Goal: Book appointment/travel/reservation

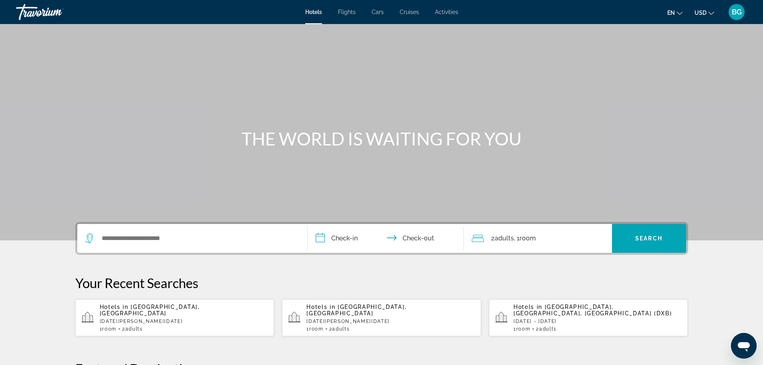
click at [441, 10] on span "Activities" at bounding box center [446, 12] width 23 height 6
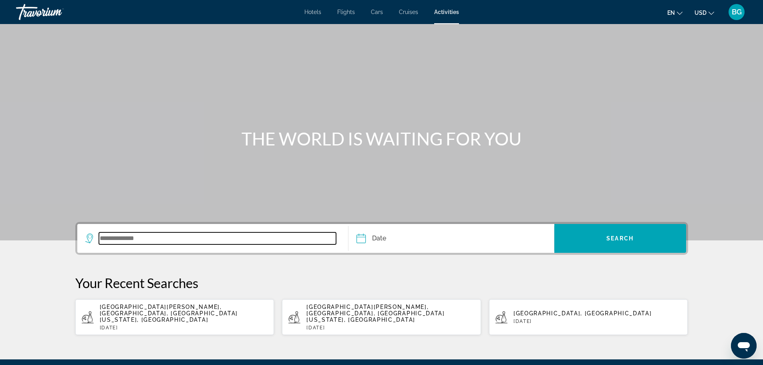
click at [123, 235] on input "Search widget" at bounding box center [217, 238] width 237 height 12
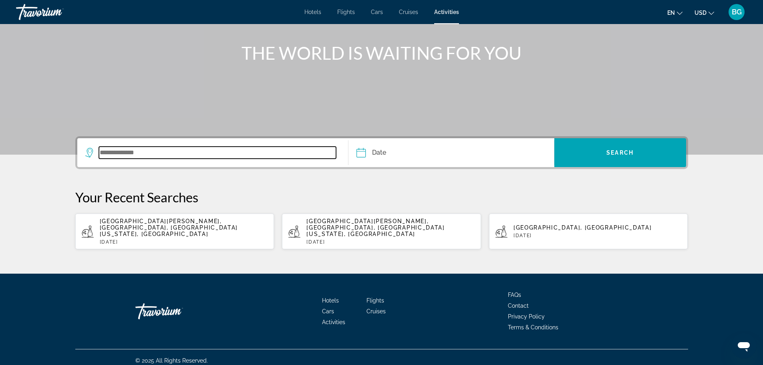
scroll to position [86, 0]
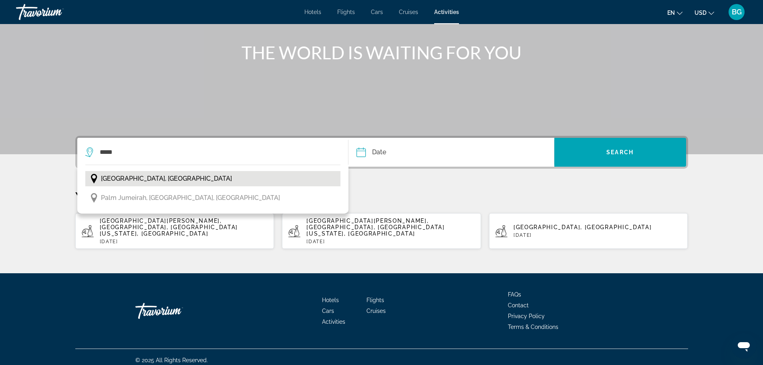
click at [178, 178] on span "[GEOGRAPHIC_DATA], [GEOGRAPHIC_DATA]" at bounding box center [166, 178] width 131 height 11
type input "**********"
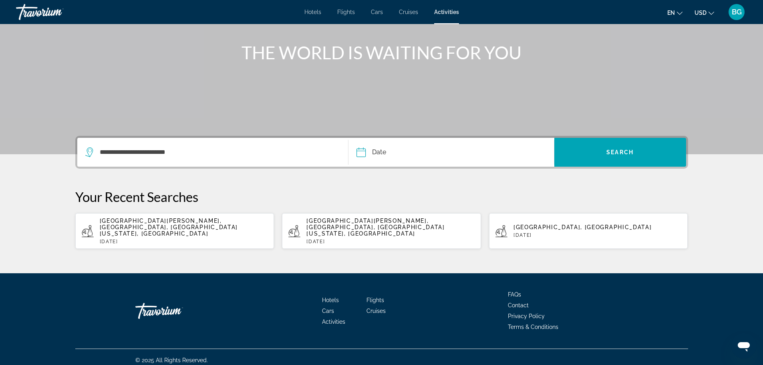
click at [404, 151] on input "Date" at bounding box center [405, 153] width 102 height 31
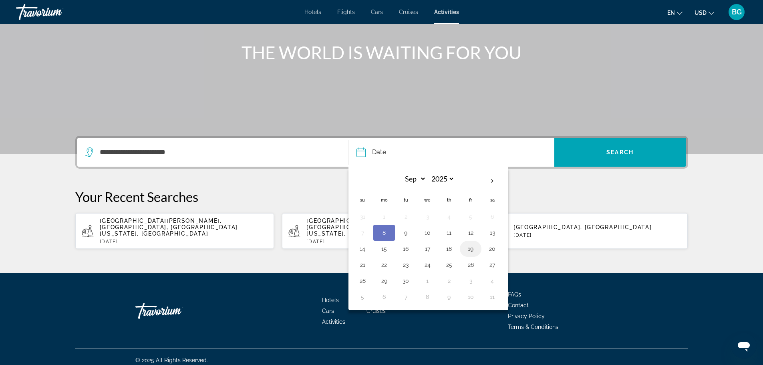
click at [470, 251] on button "19" at bounding box center [470, 248] width 13 height 11
type input "**********"
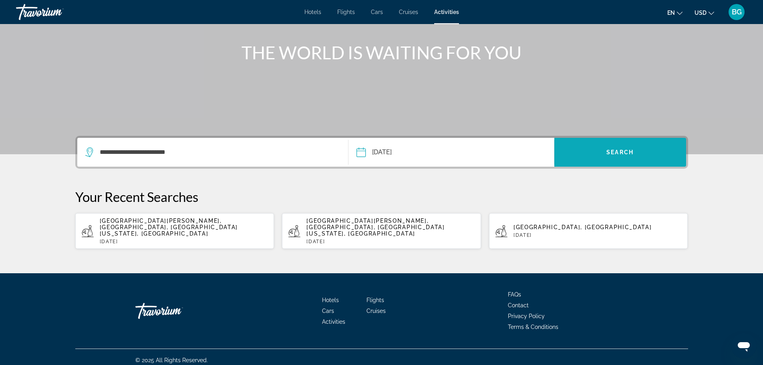
click at [611, 155] on span "Search" at bounding box center [619, 152] width 27 height 6
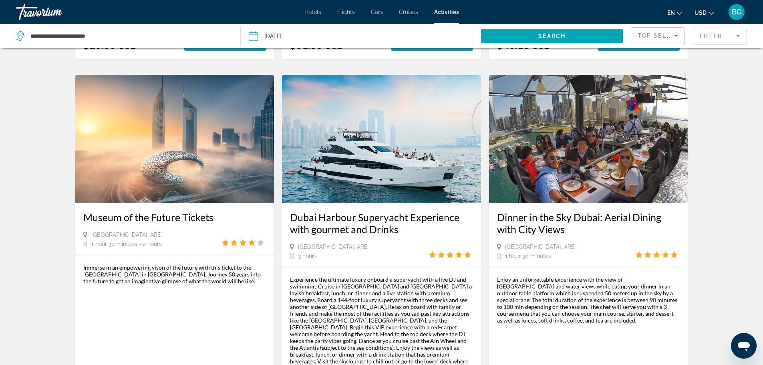
scroll to position [681, 0]
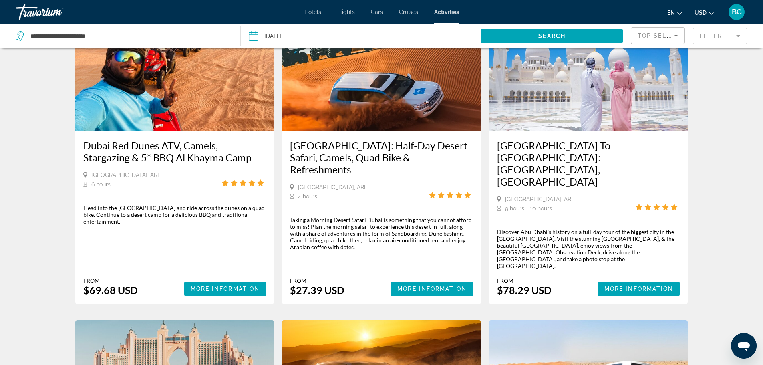
scroll to position [80, 0]
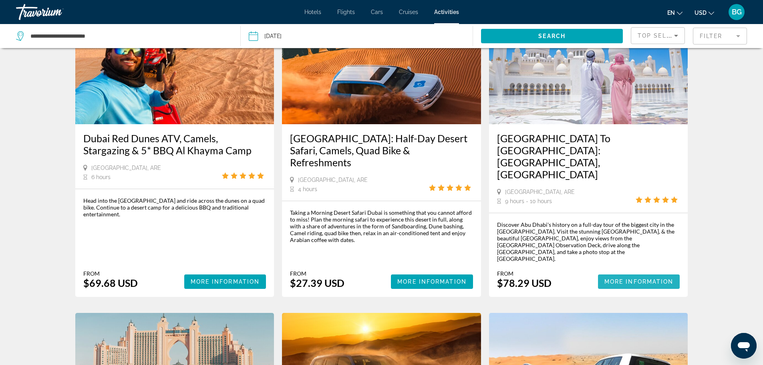
click at [637, 278] on span "More Information" at bounding box center [638, 281] width 69 height 6
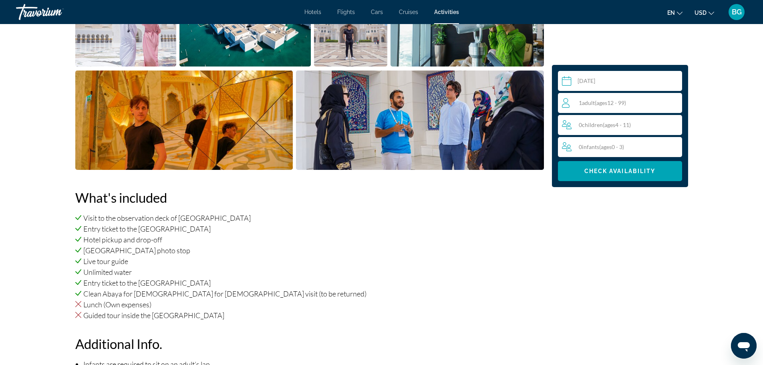
scroll to position [440, 0]
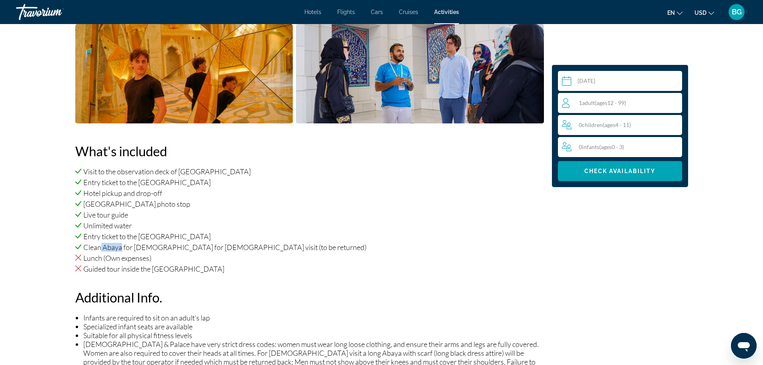
drag, startPoint x: 101, startPoint y: 247, endPoint x: 122, endPoint y: 249, distance: 21.0
click at [122, 249] on li "Clean Abaya for [DEMOGRAPHIC_DATA] for [DEMOGRAPHIC_DATA] visit (to be returned)" at bounding box center [309, 247] width 468 height 9
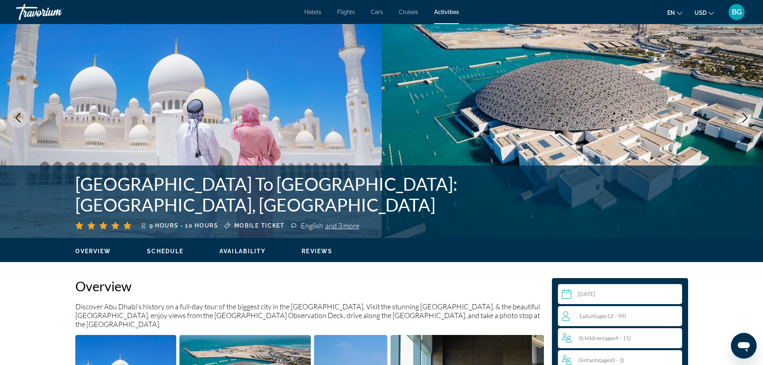
scroll to position [0, 0]
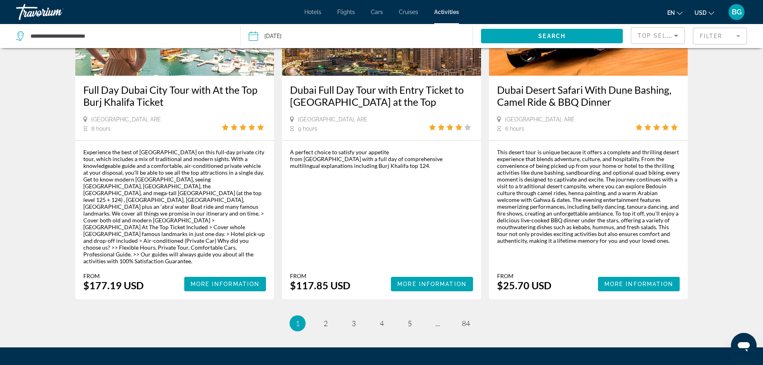
scroll to position [1162, 0]
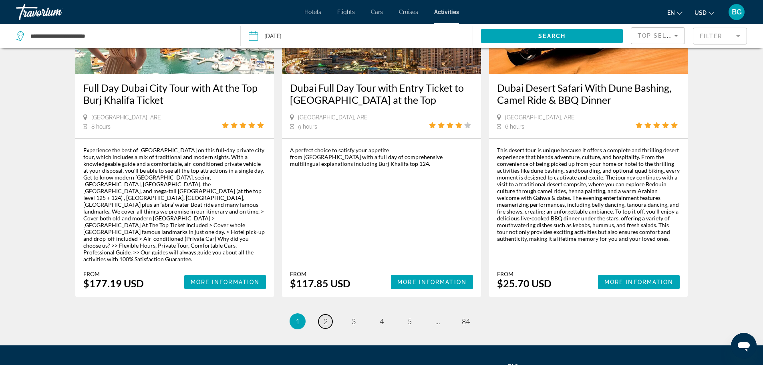
click at [327, 317] on span "2" at bounding box center [326, 321] width 4 height 9
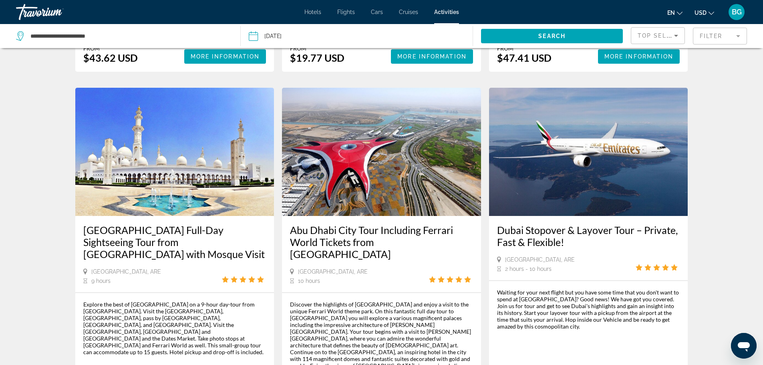
scroll to position [721, 0]
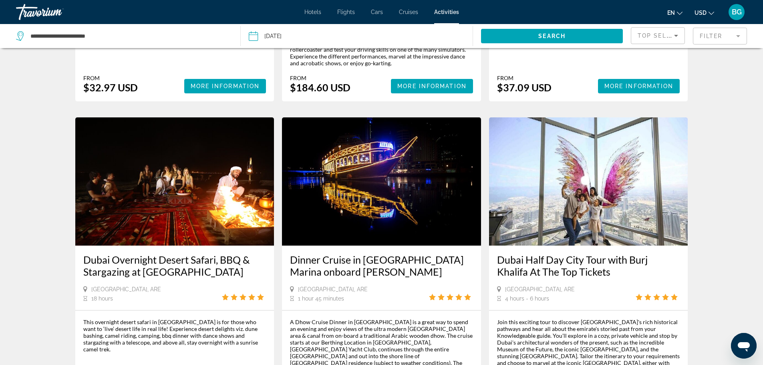
scroll to position [1081, 0]
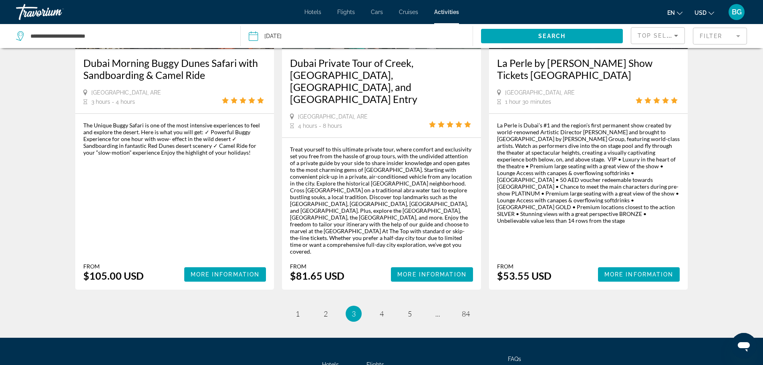
scroll to position [1182, 0]
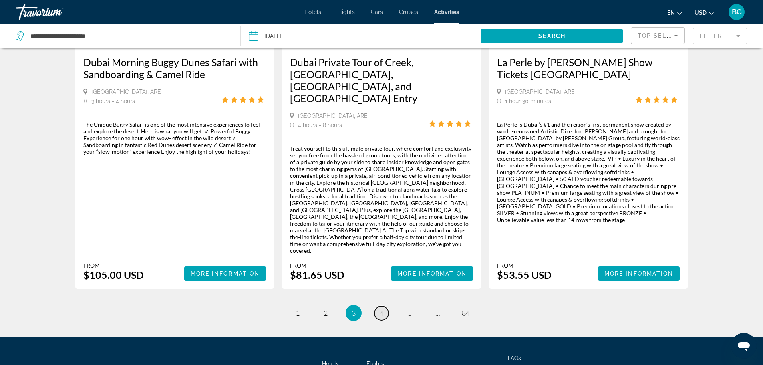
click at [381, 308] on span "4" at bounding box center [382, 312] width 4 height 9
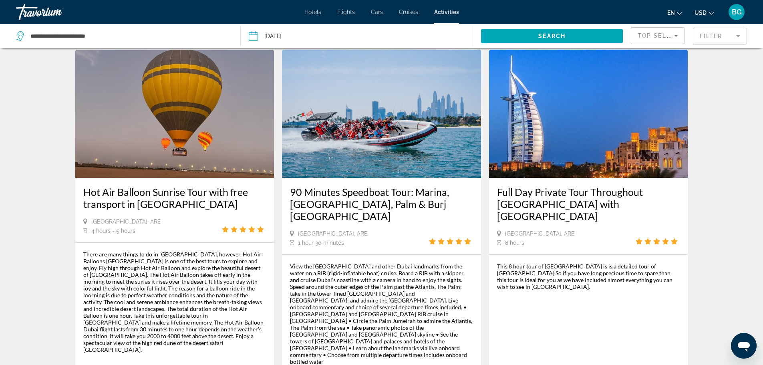
scroll to position [761, 0]
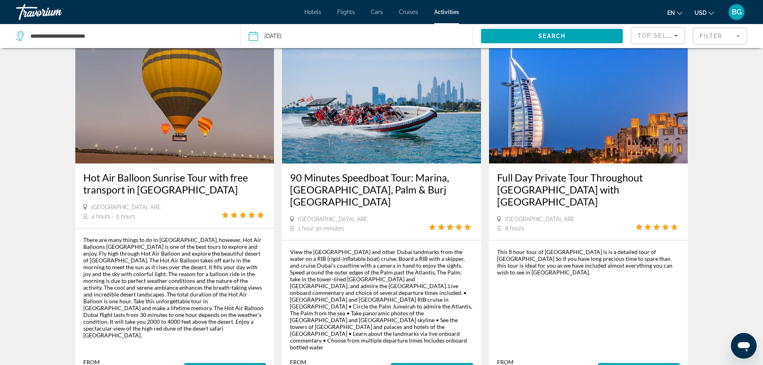
click at [653, 360] on span "Main content" at bounding box center [639, 369] width 82 height 19
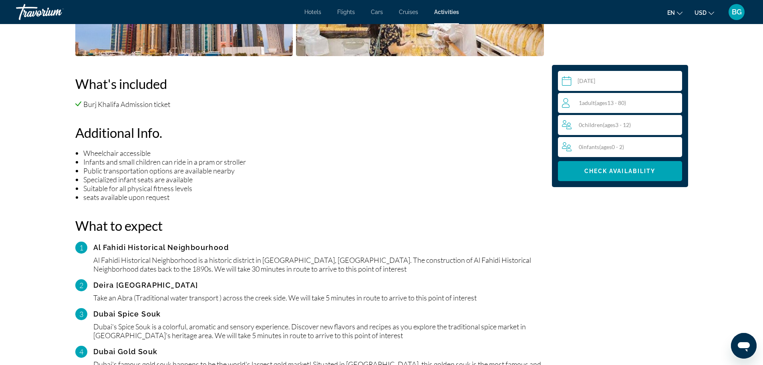
scroll to position [521, 0]
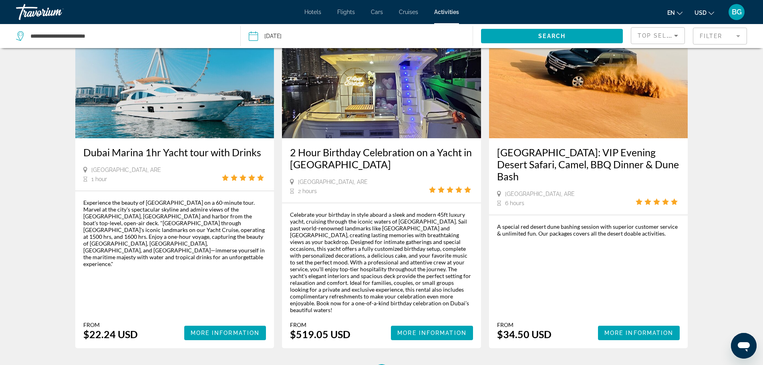
scroll to position [1161, 0]
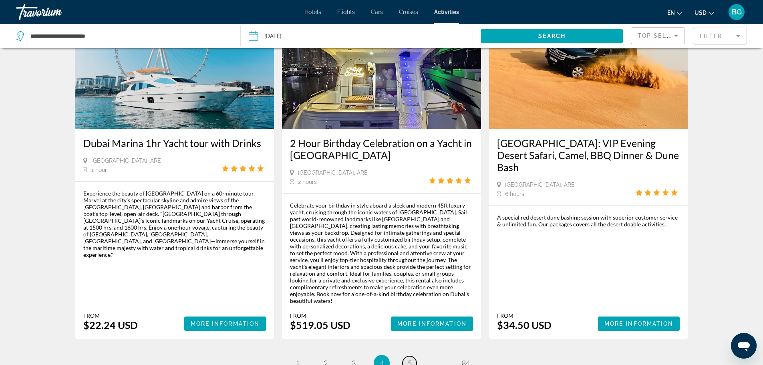
click at [410, 358] on span "5" at bounding box center [410, 362] width 4 height 9
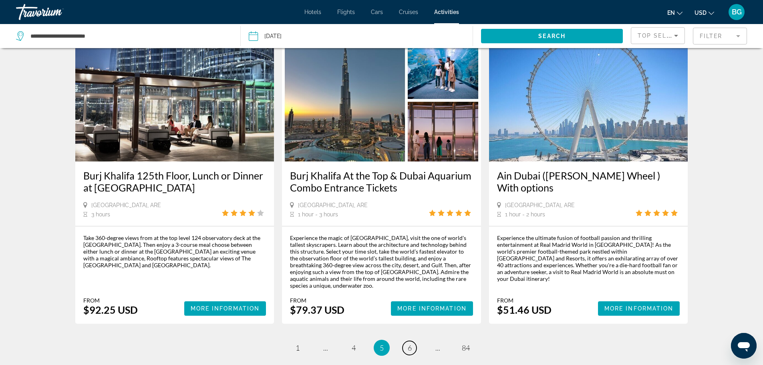
scroll to position [1121, 0]
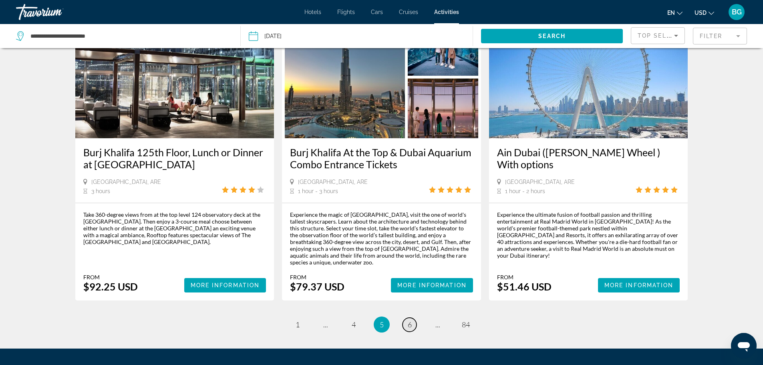
click at [412, 318] on link "page 6" at bounding box center [409, 325] width 14 height 14
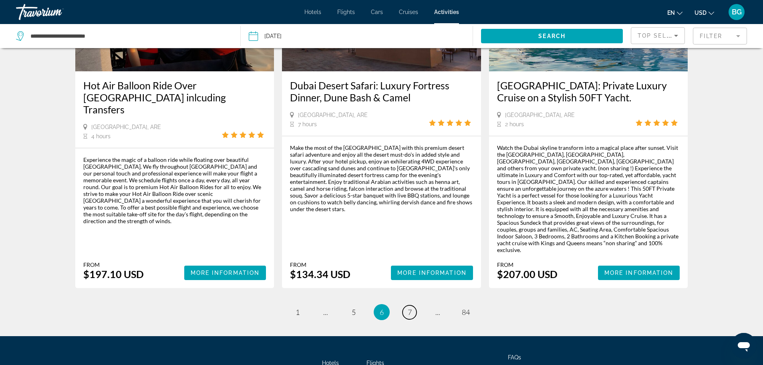
scroll to position [1223, 0]
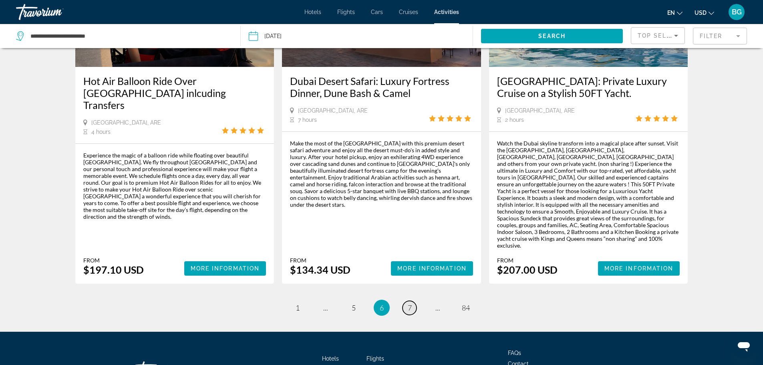
click at [410, 303] on span "7" at bounding box center [410, 307] width 4 height 9
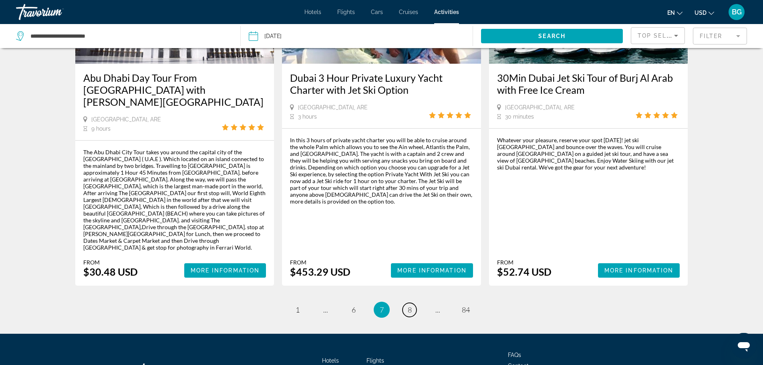
scroll to position [1196, 0]
click at [410, 305] on span "8" at bounding box center [410, 309] width 4 height 9
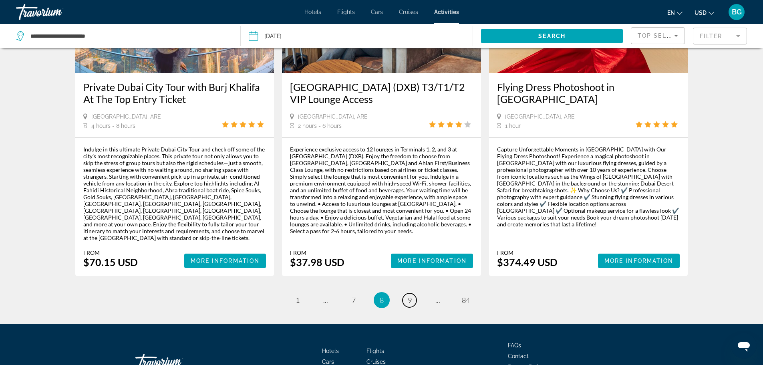
scroll to position [1210, 0]
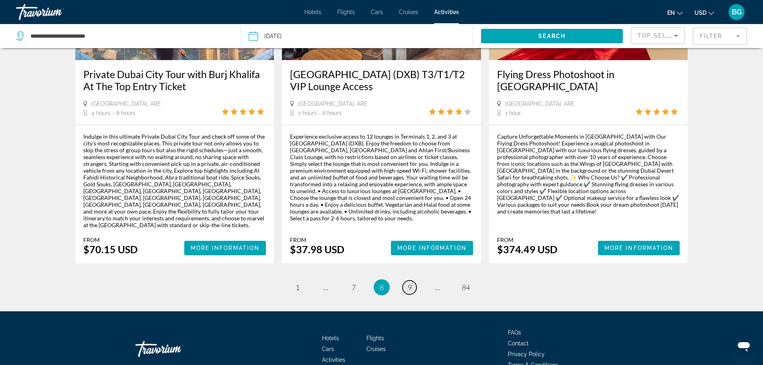
click at [408, 280] on link "page 9" at bounding box center [409, 287] width 14 height 14
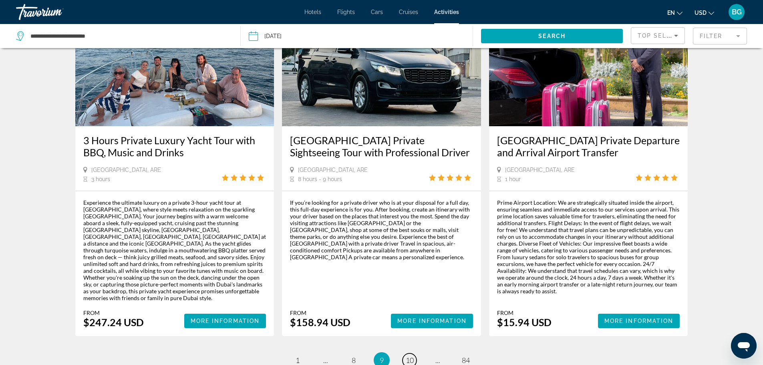
scroll to position [1196, 0]
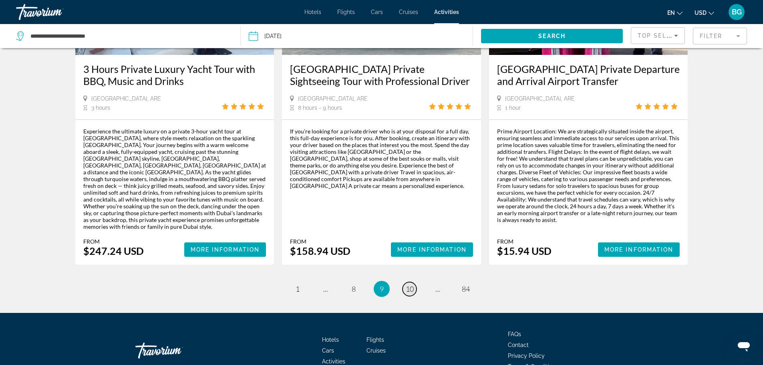
click at [410, 284] on span "10" at bounding box center [410, 288] width 8 height 9
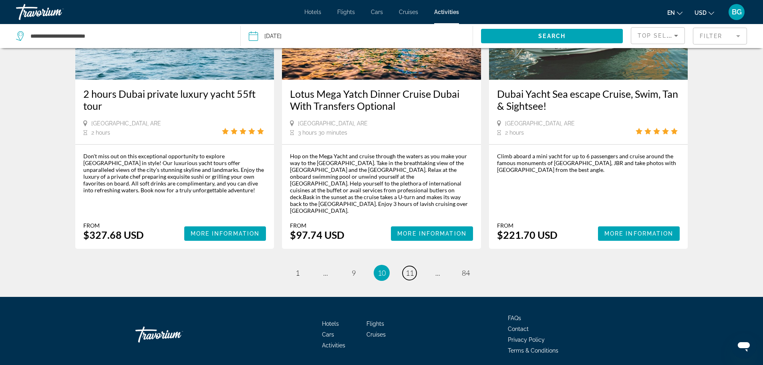
scroll to position [1161, 0]
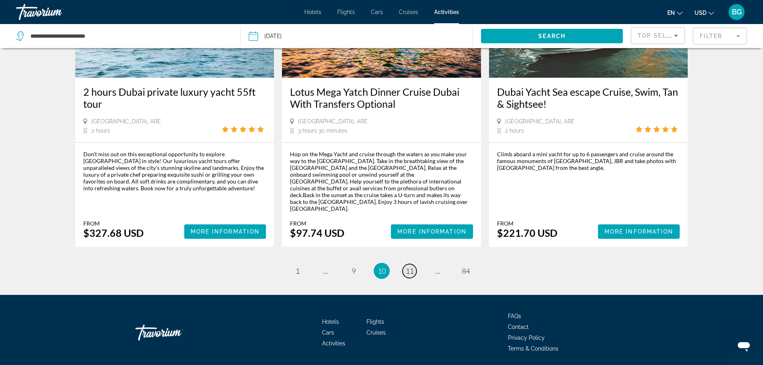
click at [412, 266] on span "11" at bounding box center [410, 270] width 8 height 9
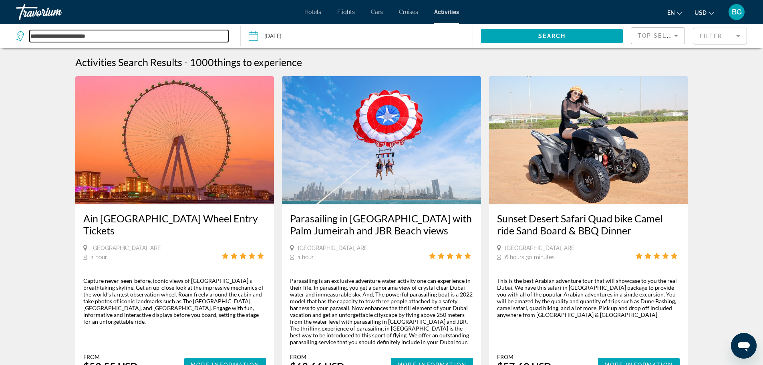
click at [94, 32] on input "**********" at bounding box center [129, 36] width 199 height 12
drag, startPoint x: 112, startPoint y: 33, endPoint x: 28, endPoint y: 35, distance: 84.5
click at [28, 35] on div "**********" at bounding box center [122, 36] width 212 height 12
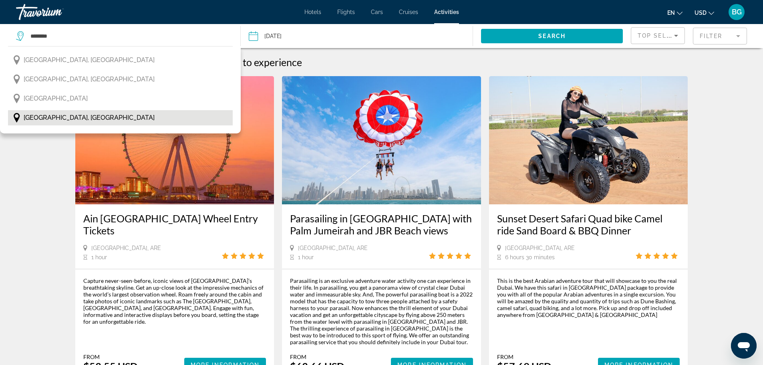
click at [45, 116] on span "[GEOGRAPHIC_DATA], [GEOGRAPHIC_DATA]" at bounding box center [89, 117] width 131 height 11
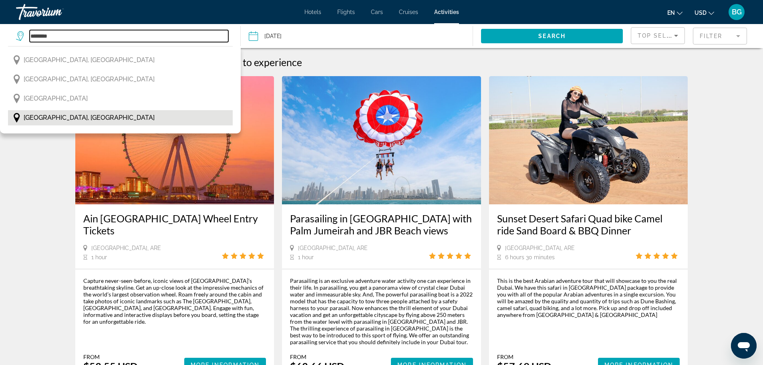
type input "**********"
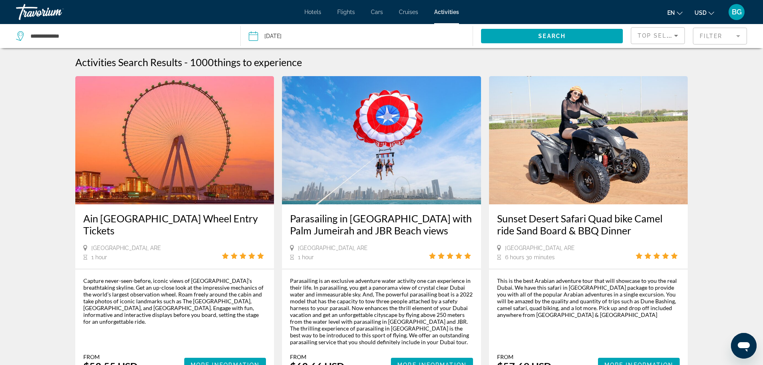
click at [275, 35] on input "Date: Sep 19, 2025" at bounding box center [304, 37] width 115 height 26
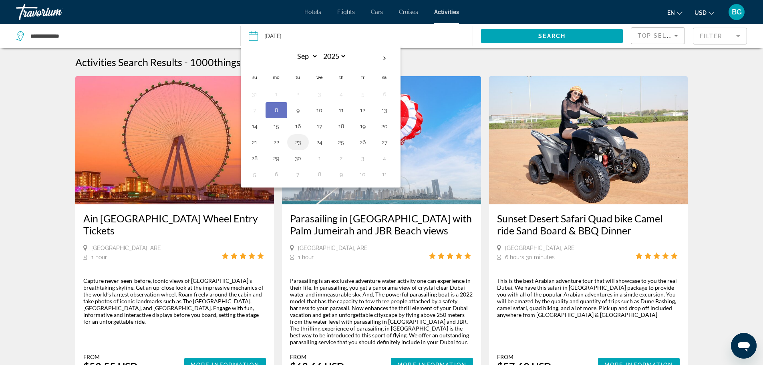
click at [295, 145] on button "23" at bounding box center [297, 142] width 13 height 11
type input "**********"
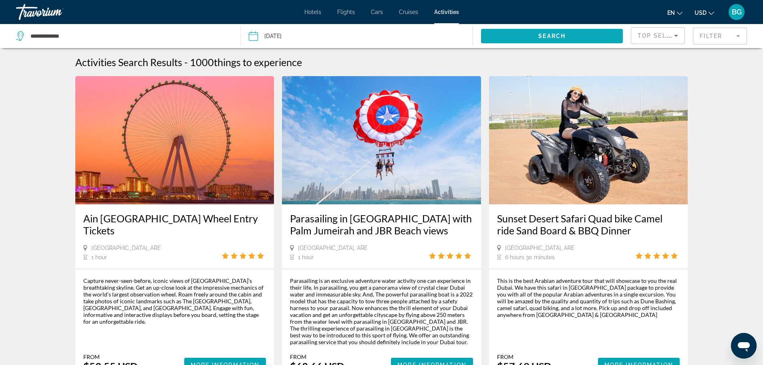
click at [523, 36] on span "Search widget" at bounding box center [552, 35] width 142 height 19
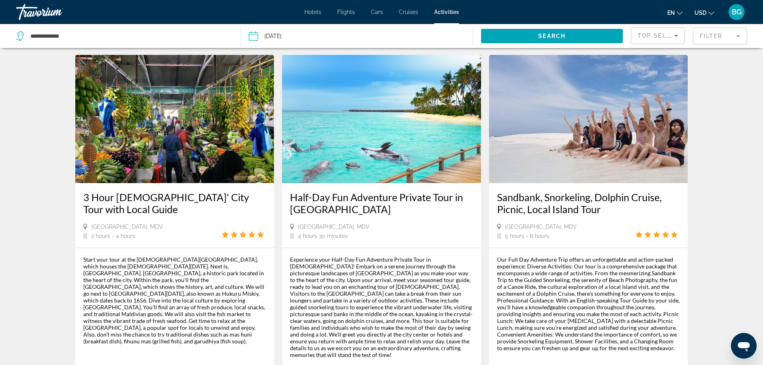
scroll to position [40, 0]
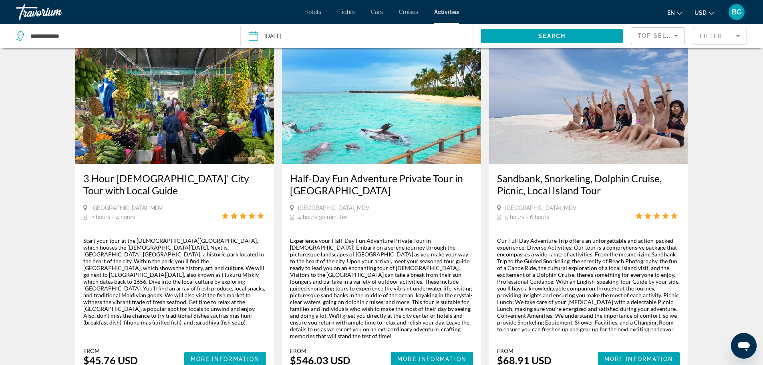
click at [216, 356] on span "More Information" at bounding box center [225, 359] width 69 height 6
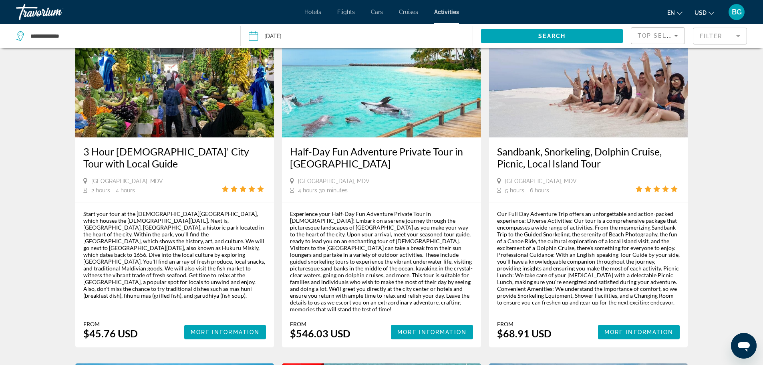
scroll to position [80, 0]
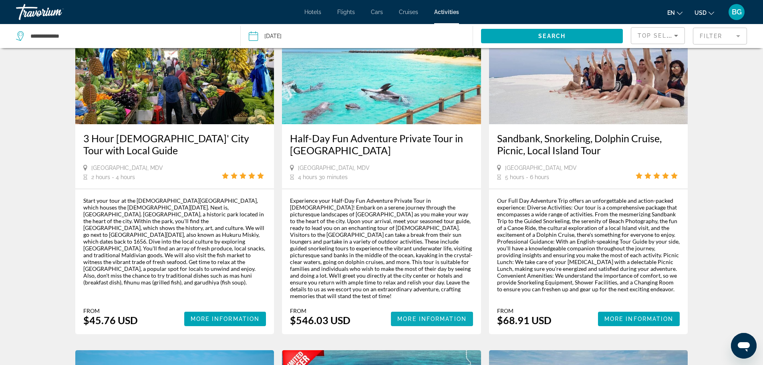
click at [417, 316] on span "More Information" at bounding box center [431, 319] width 69 height 6
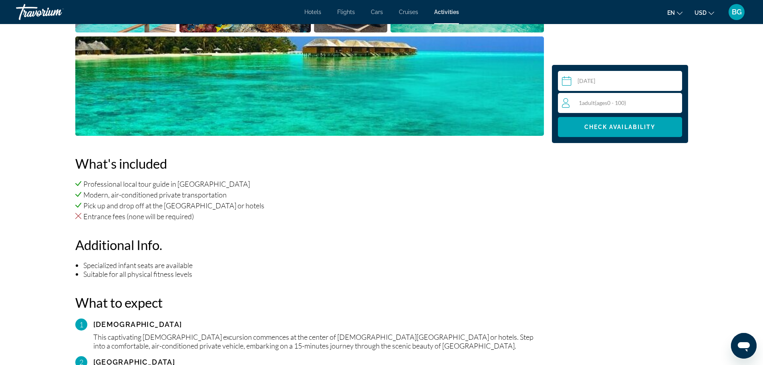
scroll to position [320, 0]
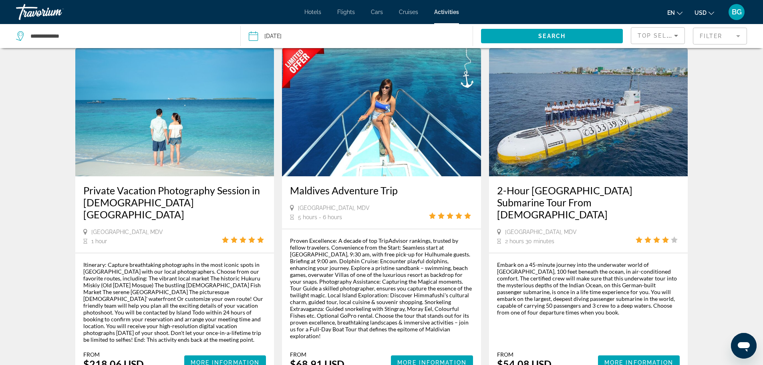
scroll to position [400, 0]
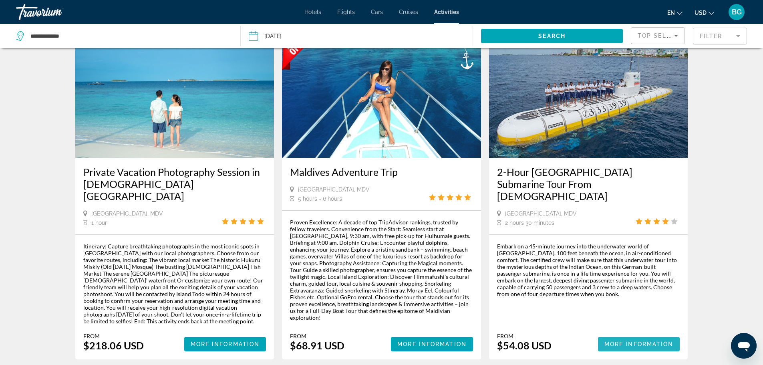
click at [628, 334] on span "Main content" at bounding box center [639, 343] width 82 height 19
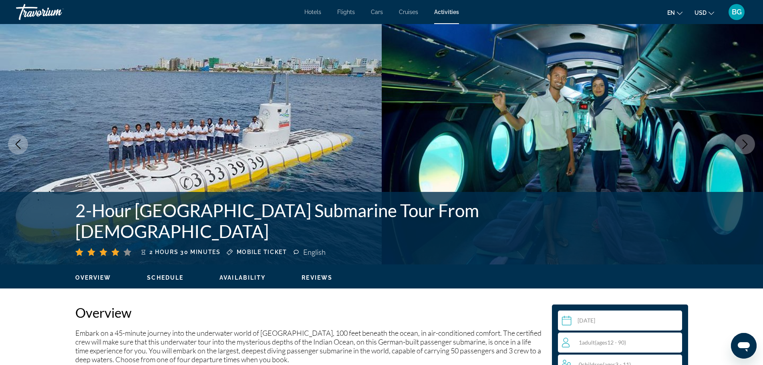
click at [749, 143] on icon "Next image" at bounding box center [745, 144] width 10 height 10
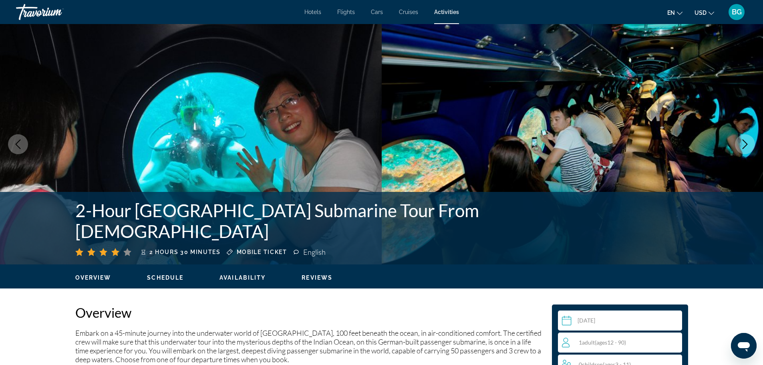
click at [746, 143] on icon "Next image" at bounding box center [745, 144] width 10 height 10
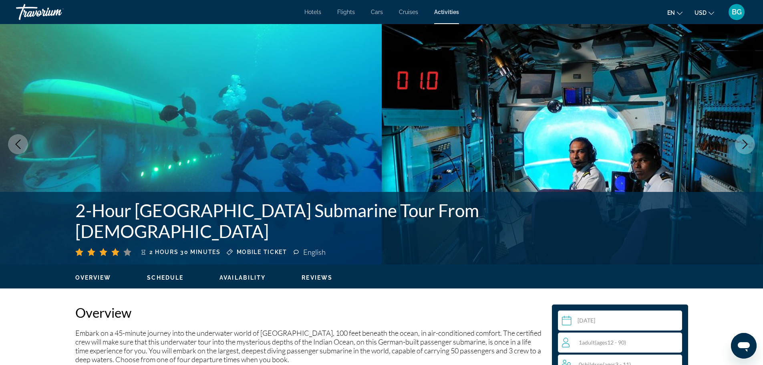
click at [746, 144] on icon "Next image" at bounding box center [745, 144] width 10 height 10
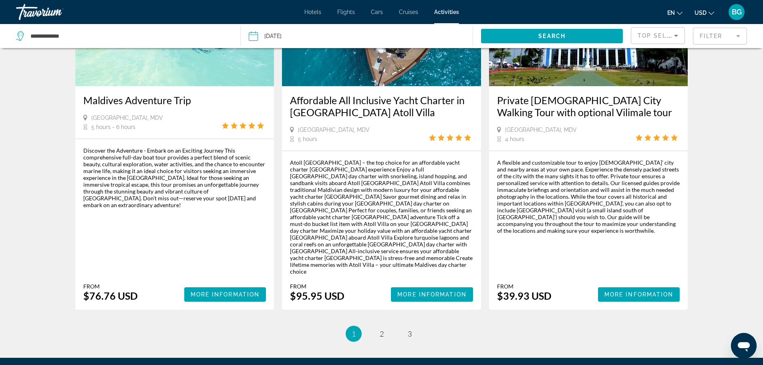
scroll to position [1161, 0]
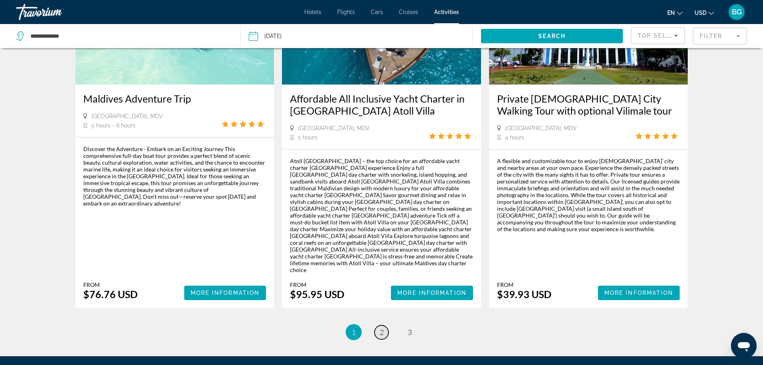
click at [382, 328] on span "2" at bounding box center [382, 332] width 4 height 9
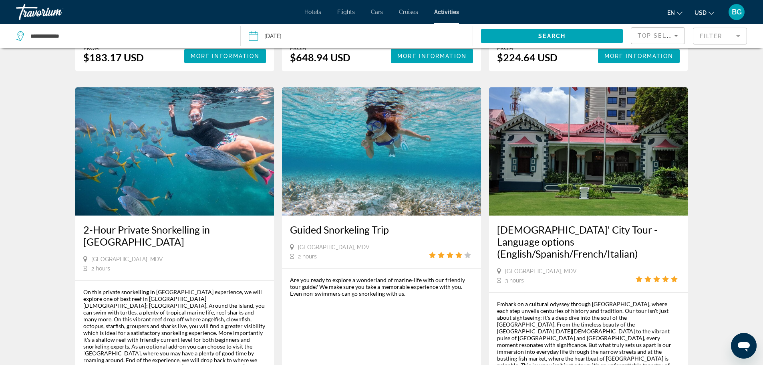
scroll to position [1081, 0]
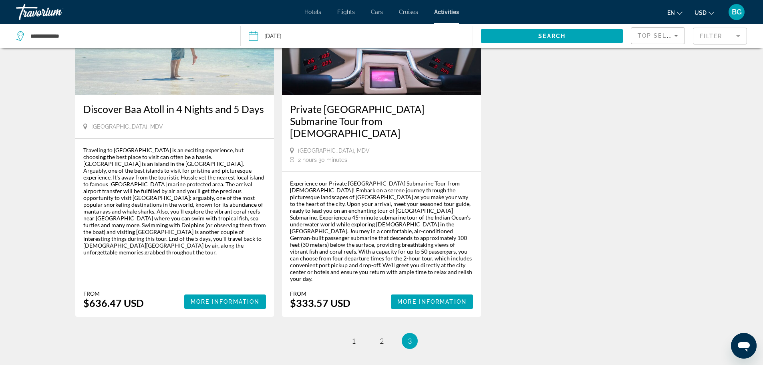
scroll to position [840, 0]
